Goal: Navigation & Orientation: Find specific page/section

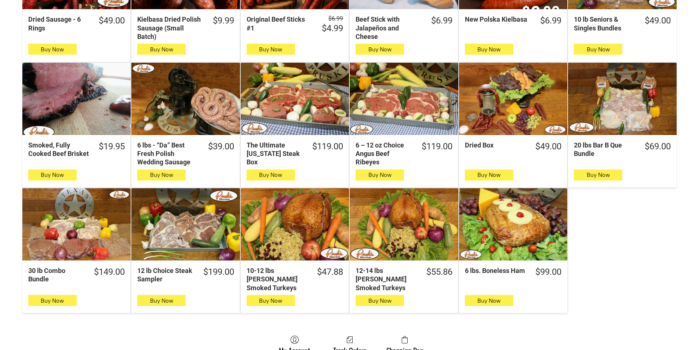
scroll to position [330, 0]
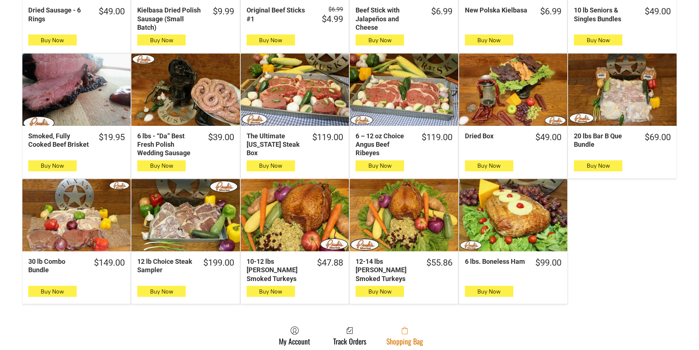
click at [416, 330] on link "Shopping Bag" at bounding box center [405, 335] width 44 height 19
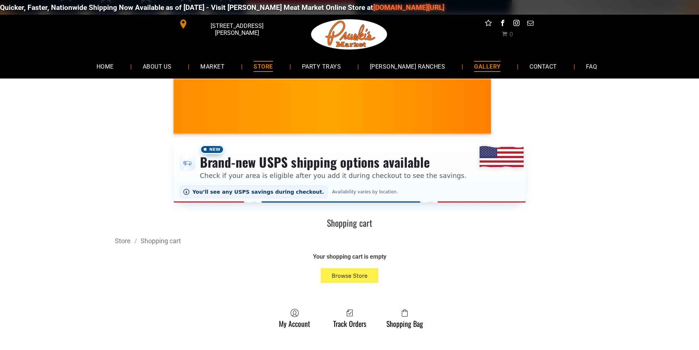
click at [463, 65] on link "GALLERY" at bounding box center [487, 66] width 48 height 19
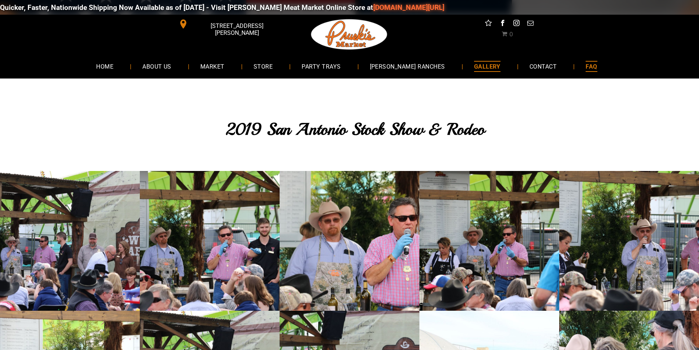
click at [575, 66] on link "FAQ" at bounding box center [591, 66] width 33 height 19
